Goal: Browse casually

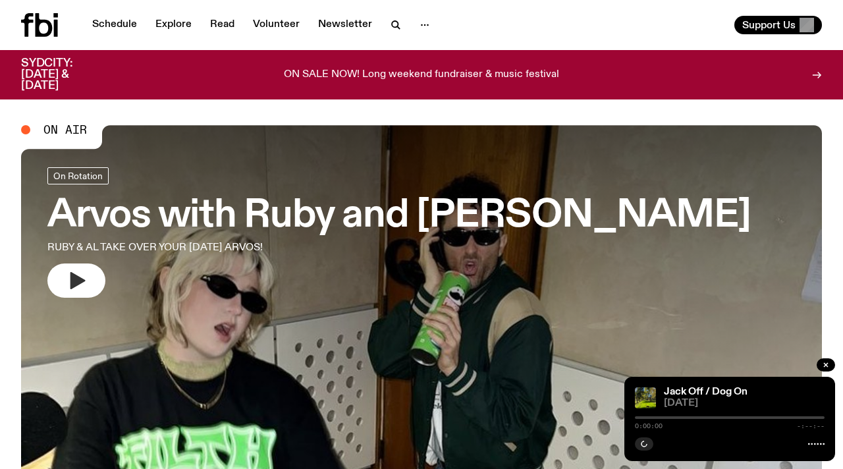
click at [76, 283] on icon "button" at bounding box center [77, 280] width 15 height 17
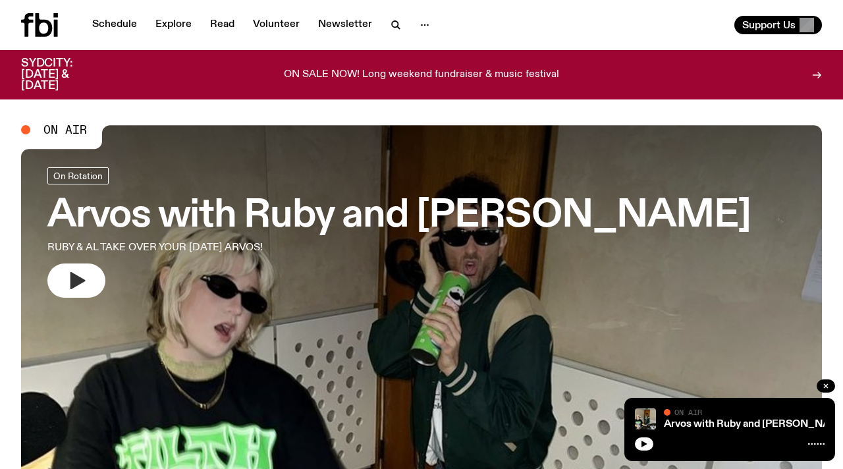
click at [76, 283] on icon "button" at bounding box center [77, 280] width 15 height 17
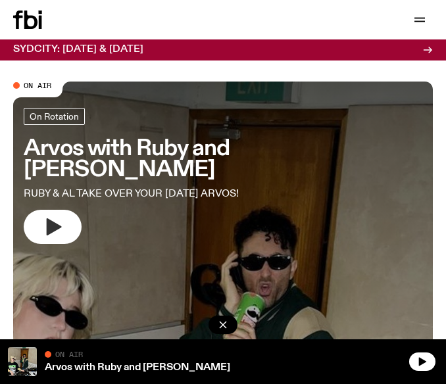
click at [43, 210] on button "button" at bounding box center [53, 227] width 58 height 34
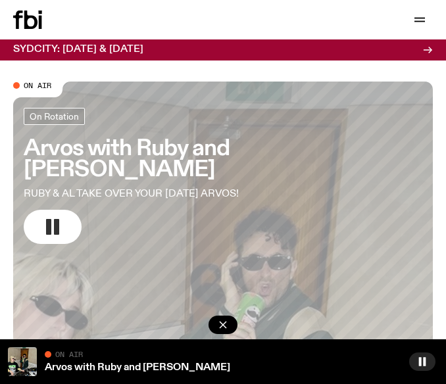
click at [76, 210] on button "button" at bounding box center [53, 227] width 58 height 34
